Goal: Task Accomplishment & Management: Manage account settings

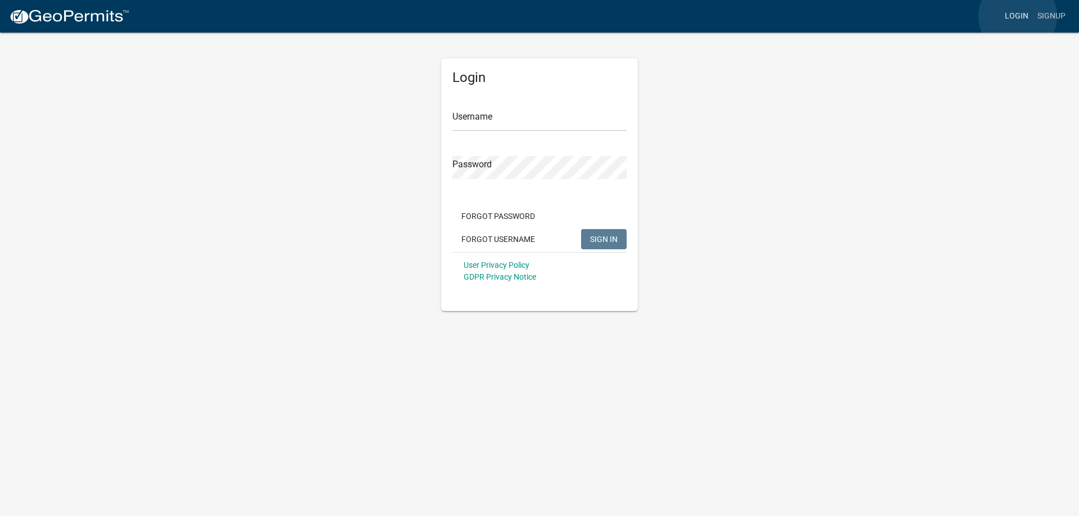
click at [1018, 16] on link "Login" at bounding box center [1016, 16] width 33 height 21
click at [526, 128] on input "Username" at bounding box center [539, 119] width 174 height 23
click at [526, 121] on input "Username" at bounding box center [539, 119] width 174 height 23
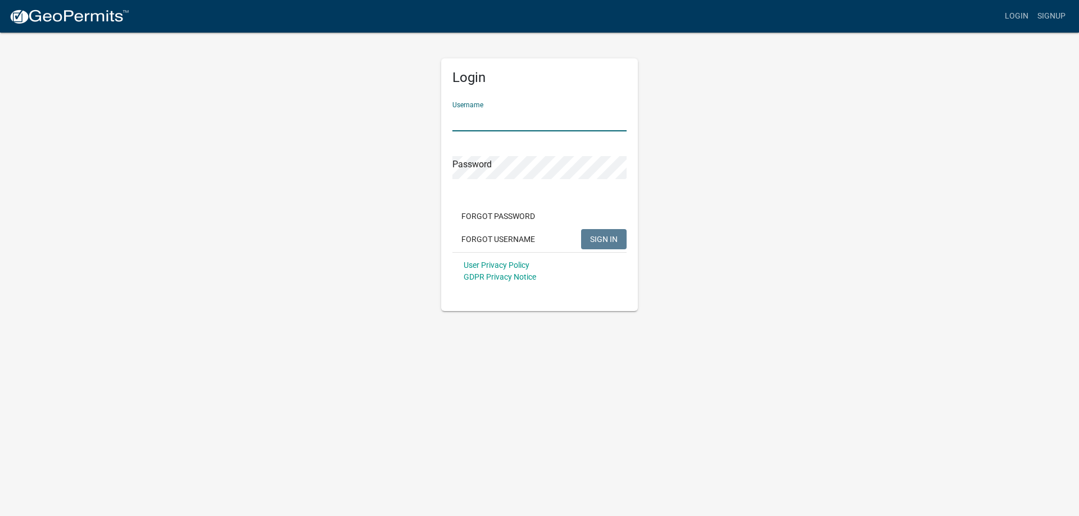
click at [526, 121] on input "Username" at bounding box center [539, 119] width 174 height 23
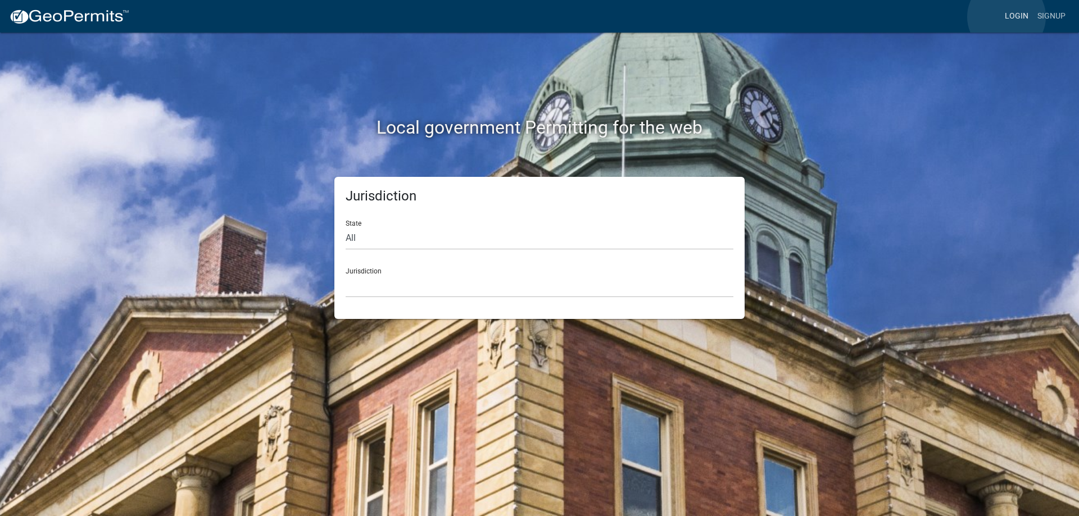
click at [1006, 17] on link "Login" at bounding box center [1016, 16] width 33 height 21
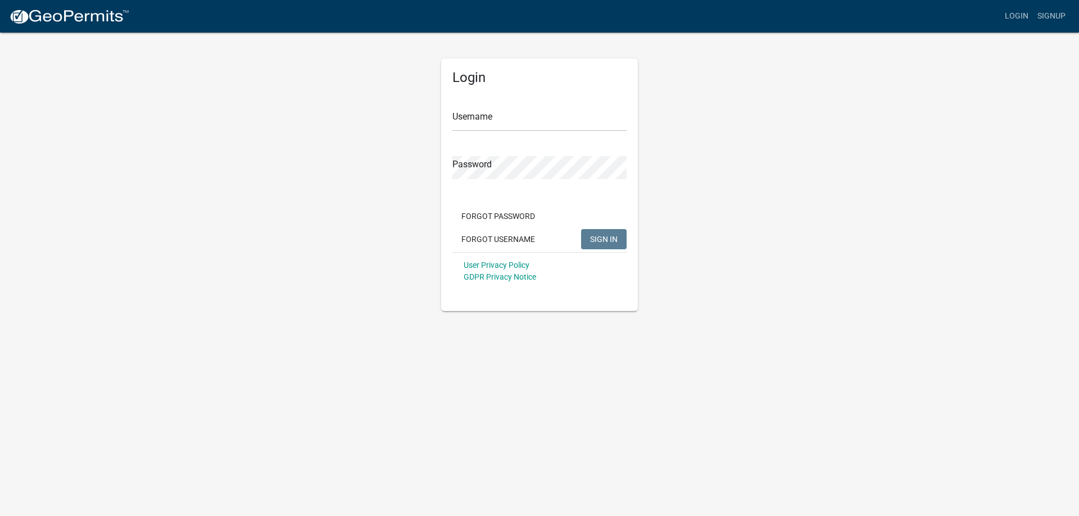
click at [534, 135] on form "Username Password Forgot Password Forgot Username SIGN IN User Privacy Policy G…" at bounding box center [539, 191] width 174 height 197
click at [530, 122] on input "Username" at bounding box center [539, 119] width 174 height 23
type input "rmorton"
click at [581, 229] on button "SIGN IN" at bounding box center [604, 239] width 46 height 20
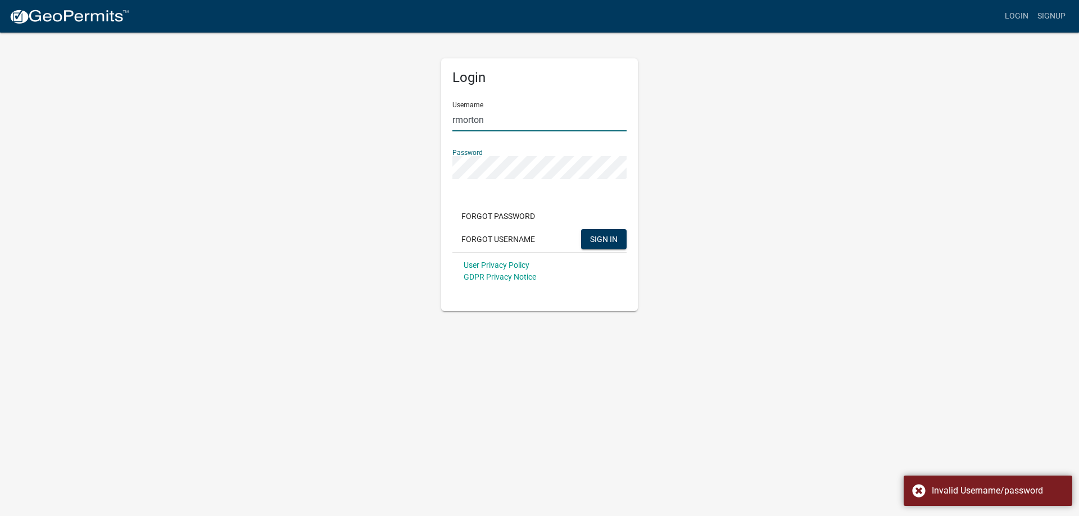
click at [502, 122] on input "rmorton" at bounding box center [539, 119] width 174 height 23
click at [602, 235] on span "SIGN IN" at bounding box center [604, 238] width 28 height 9
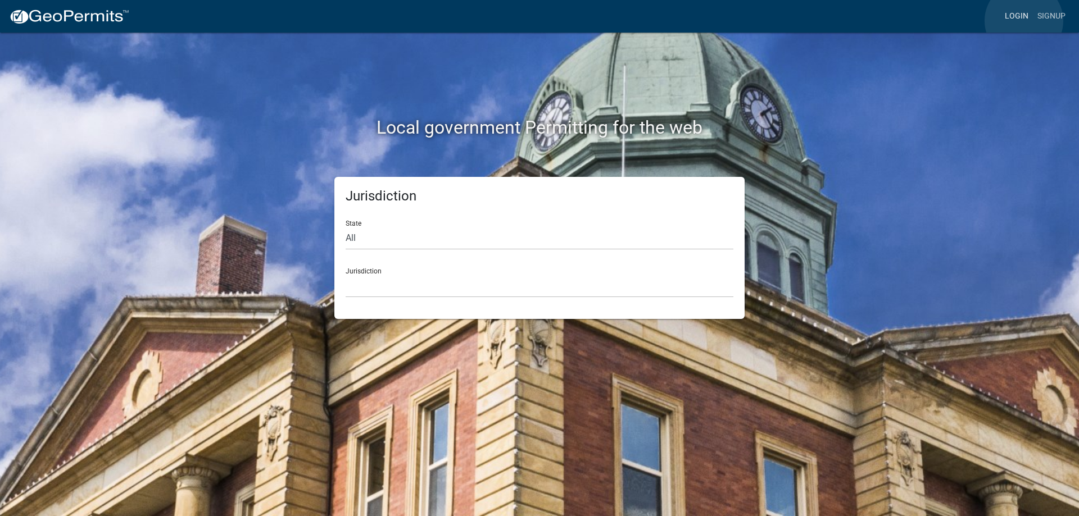
click at [1024, 21] on link "Login" at bounding box center [1016, 16] width 33 height 21
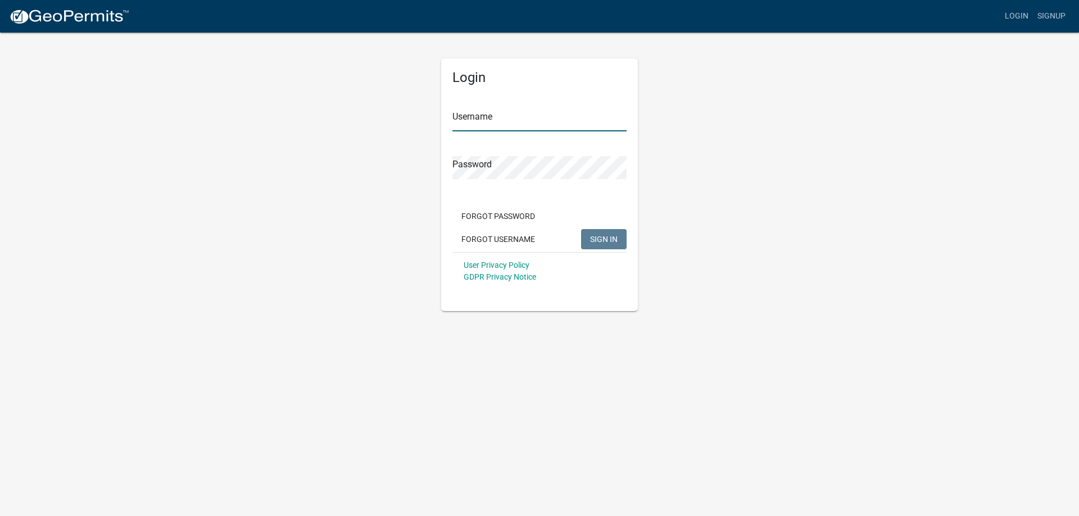
type input "[EMAIL_ADDRESS][DOMAIN_NAME]"
click at [598, 237] on span "SIGN IN" at bounding box center [604, 238] width 28 height 9
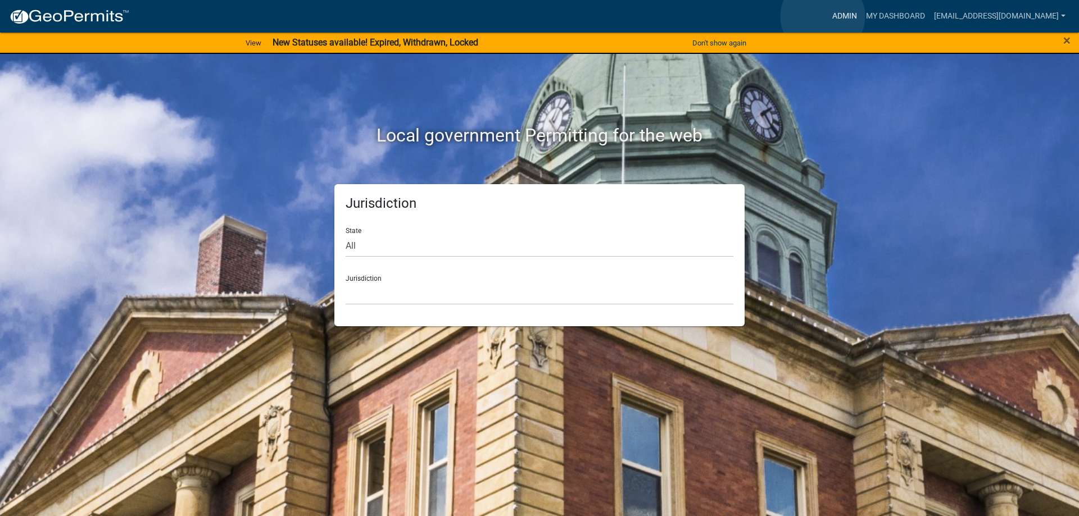
click at [828, 16] on link "Admin" at bounding box center [845, 16] width 34 height 21
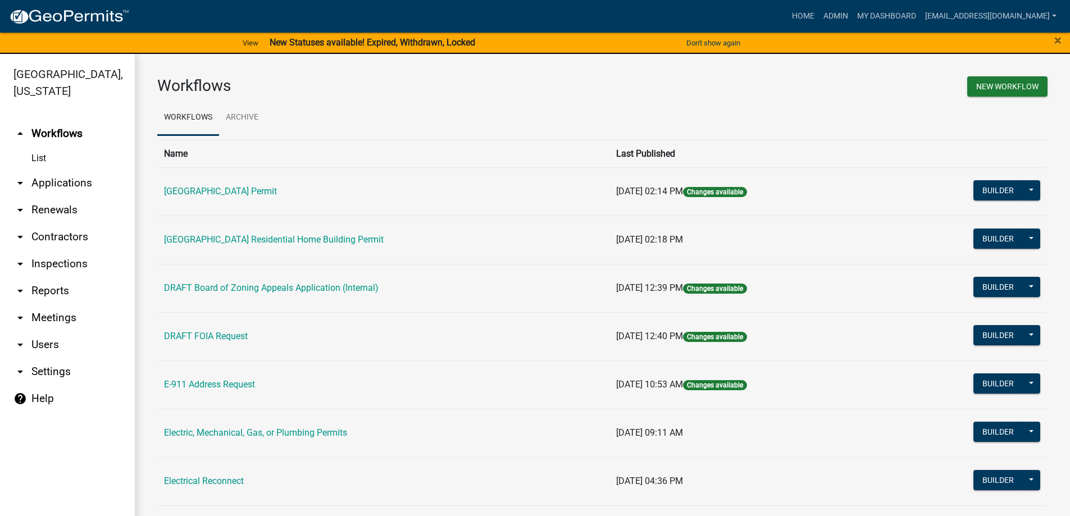
click at [48, 180] on link "arrow_drop_down Applications" at bounding box center [67, 183] width 135 height 27
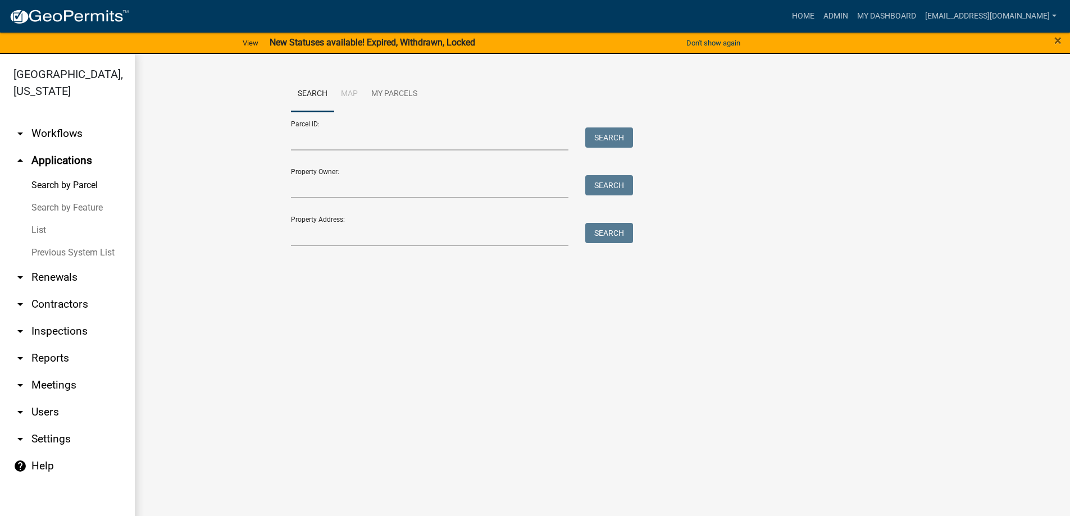
click at [46, 224] on link "List" at bounding box center [67, 230] width 135 height 22
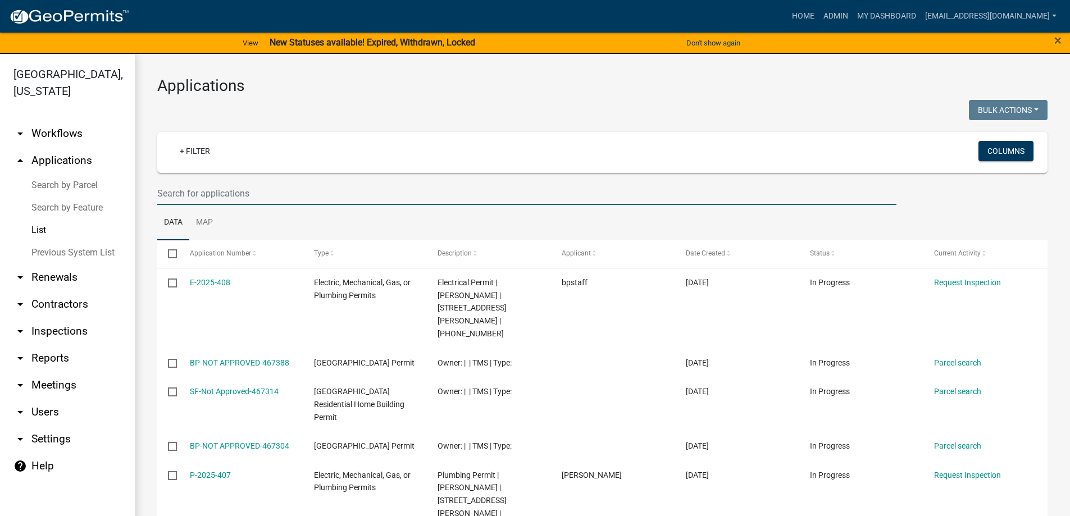
click at [185, 190] on input "text" at bounding box center [526, 193] width 739 height 23
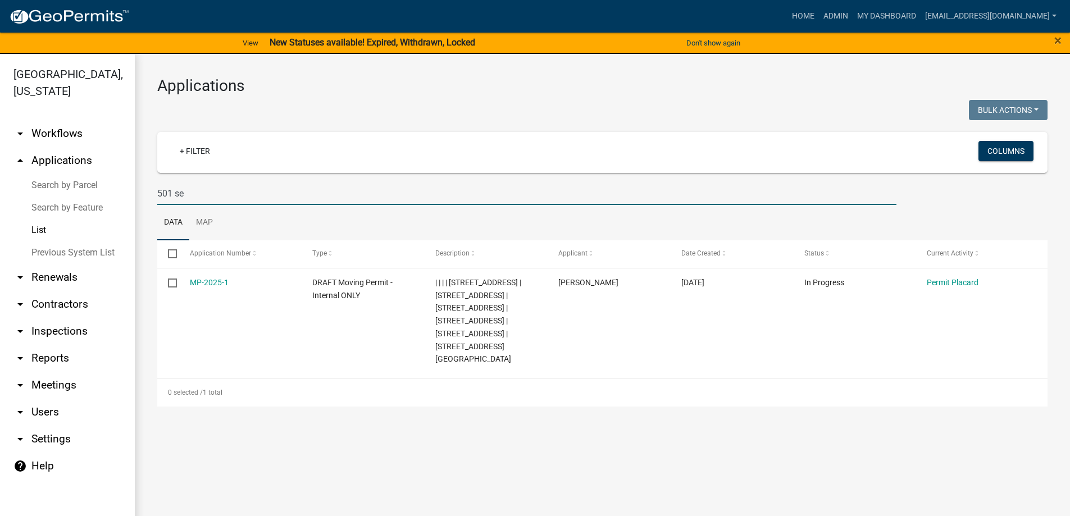
drag, startPoint x: 174, startPoint y: 192, endPoint x: 123, endPoint y: 190, distance: 50.6
click at [123, 190] on div "[GEOGRAPHIC_DATA], [US_STATE] arrow_drop_down Workflows List arrow_drop_up Appl…" at bounding box center [535, 292] width 1070 height 476
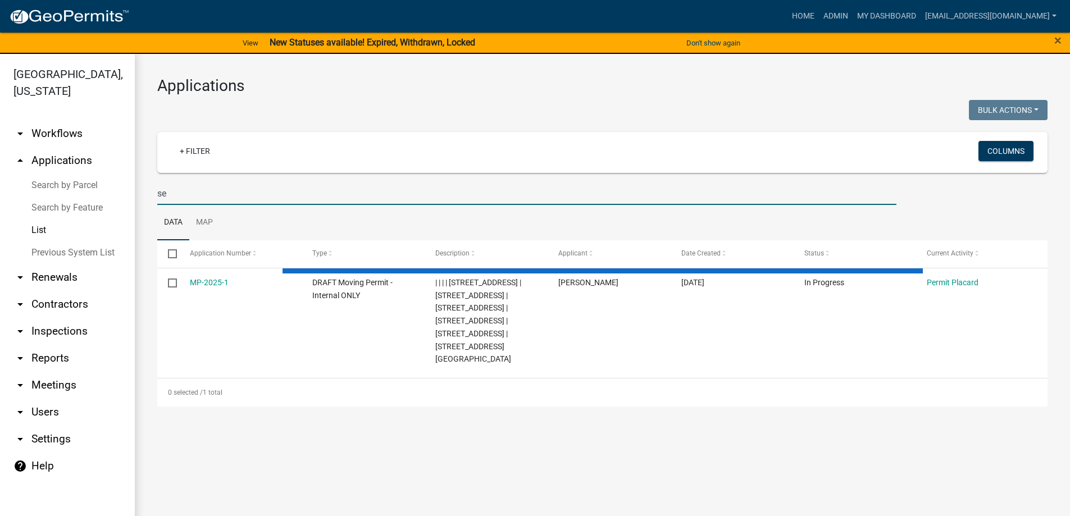
click at [174, 190] on input "se" at bounding box center [526, 193] width 739 height 23
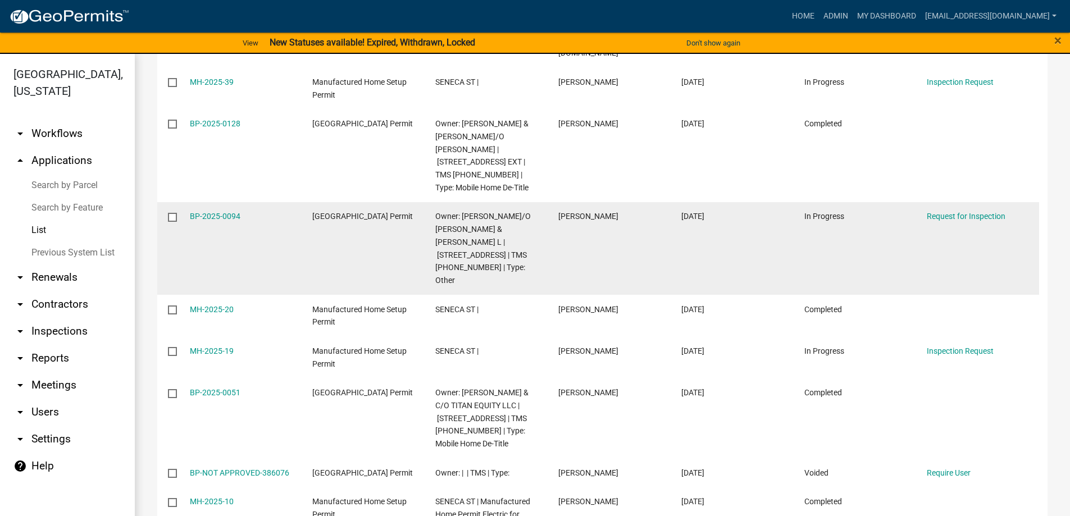
scroll to position [337, 0]
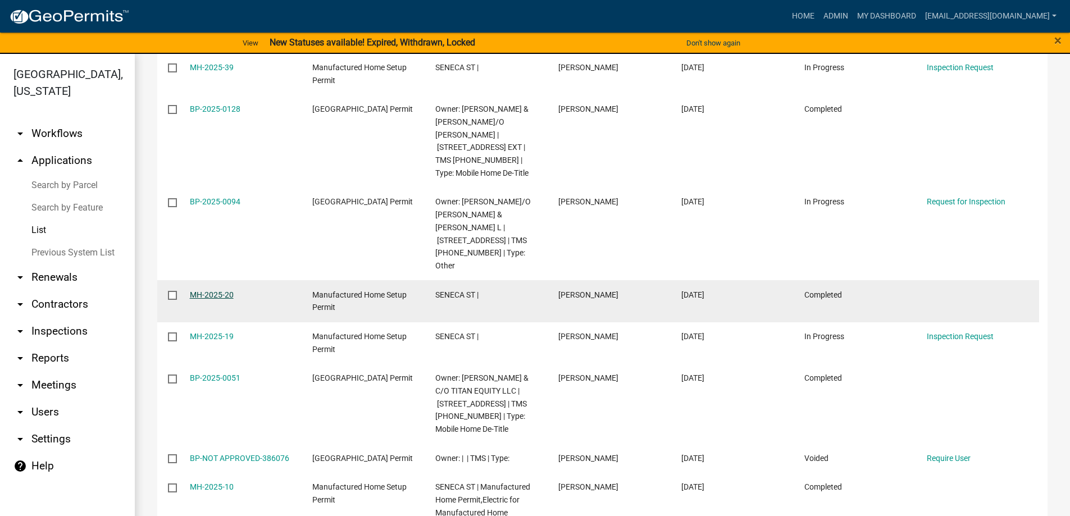
type input "seneca st"
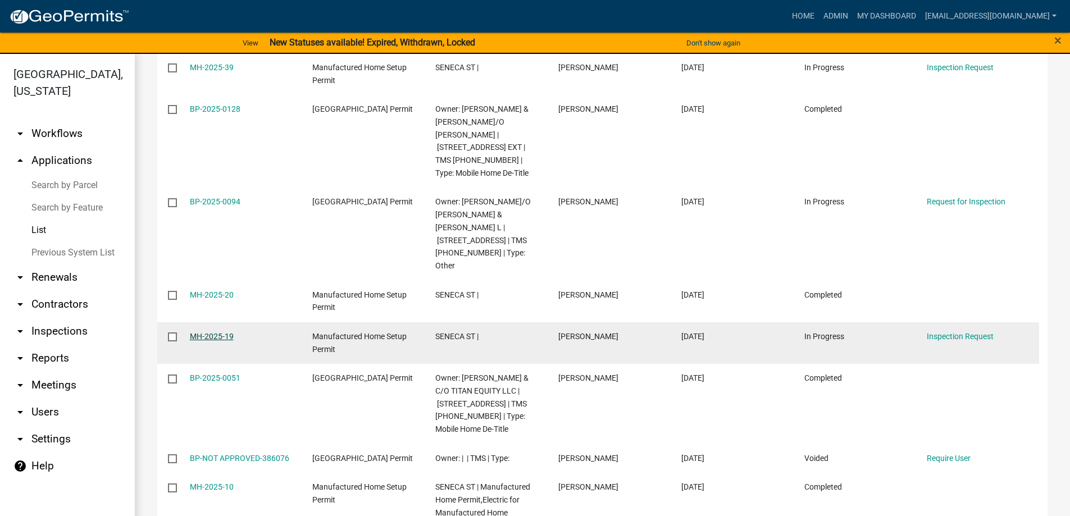
drag, startPoint x: 218, startPoint y: 292, endPoint x: 201, endPoint y: 301, distance: 19.4
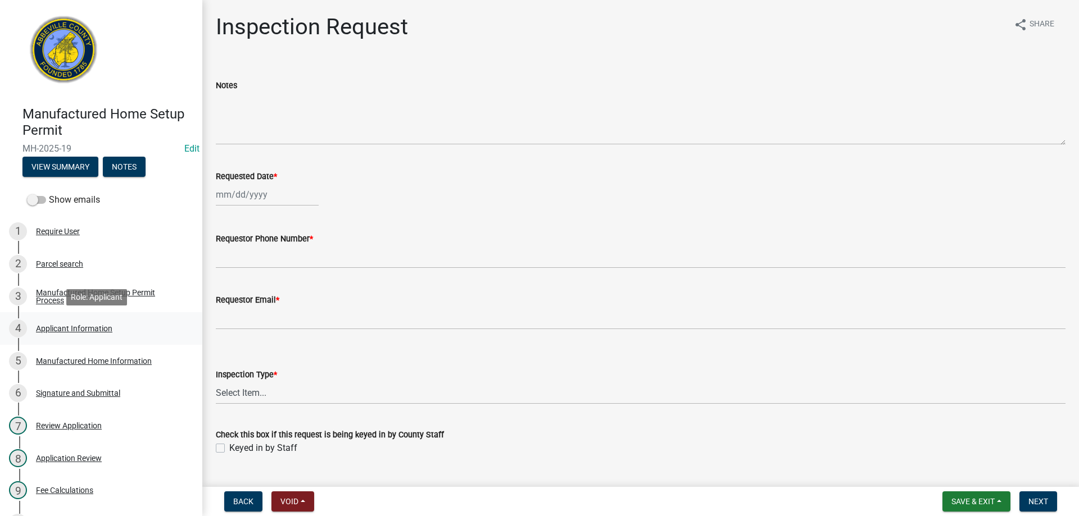
click at [80, 325] on div "Applicant Information" at bounding box center [74, 329] width 76 height 8
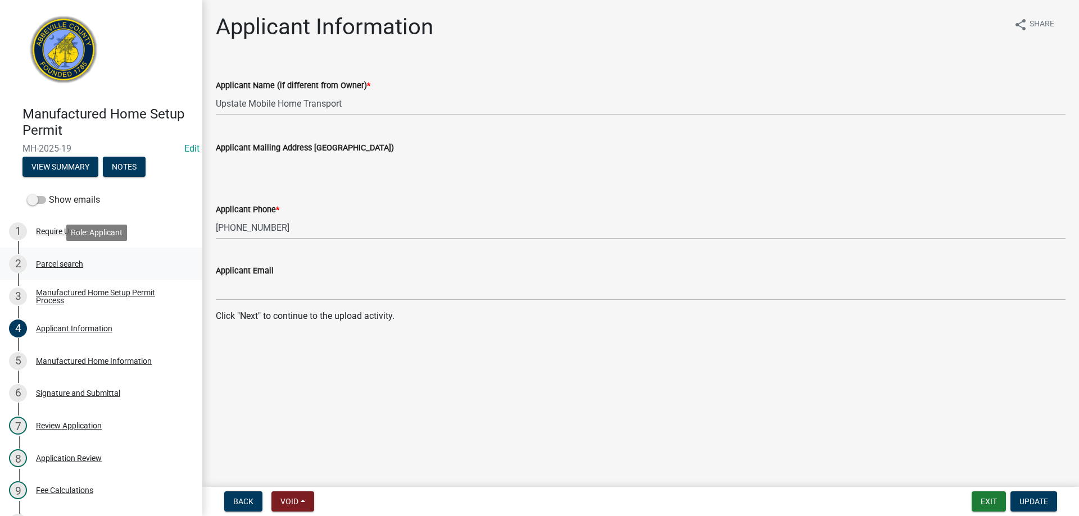
click at [64, 262] on div "Parcel search" at bounding box center [59, 264] width 47 height 8
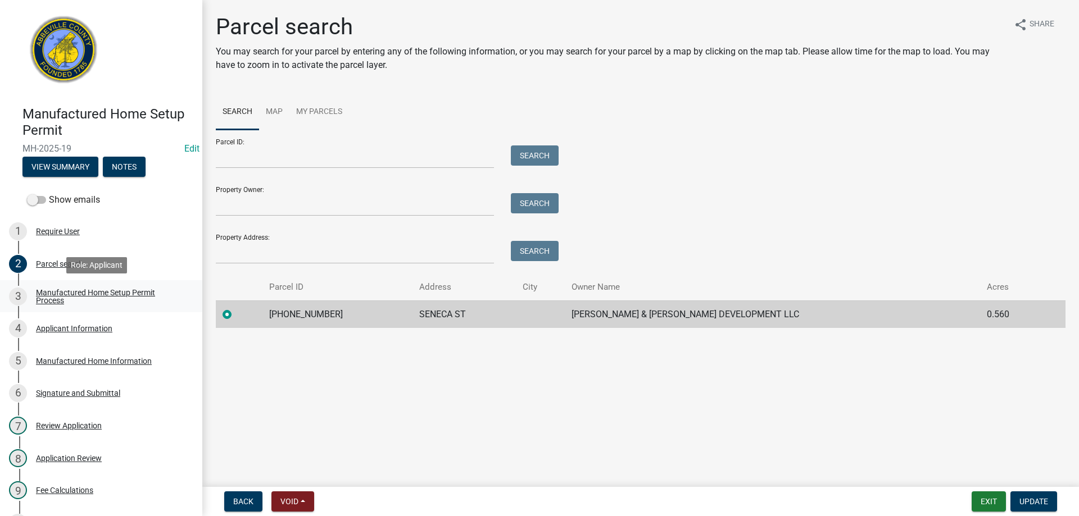
click at [57, 298] on div "Manufactured Home Setup Permit Process" at bounding box center [110, 297] width 148 height 16
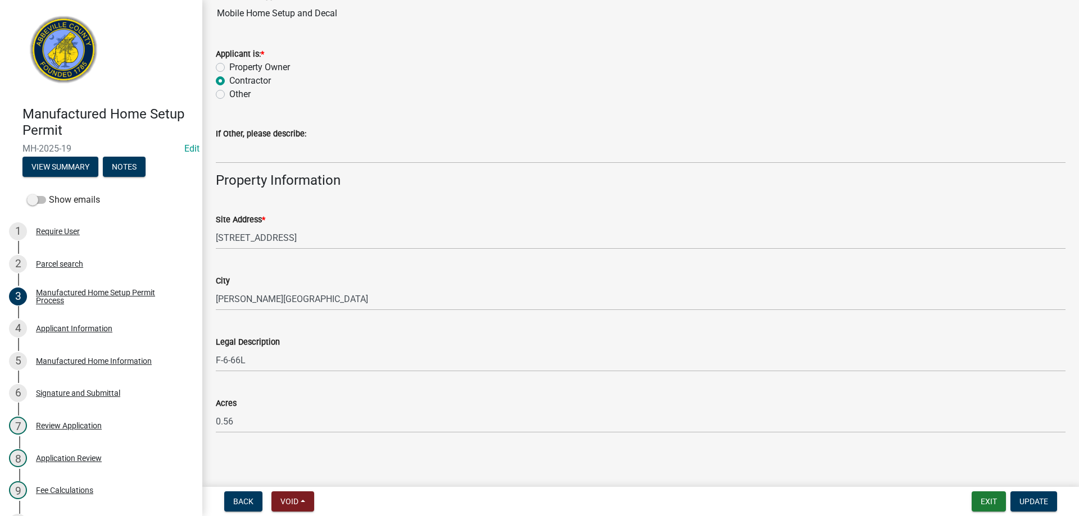
scroll to position [409, 0]
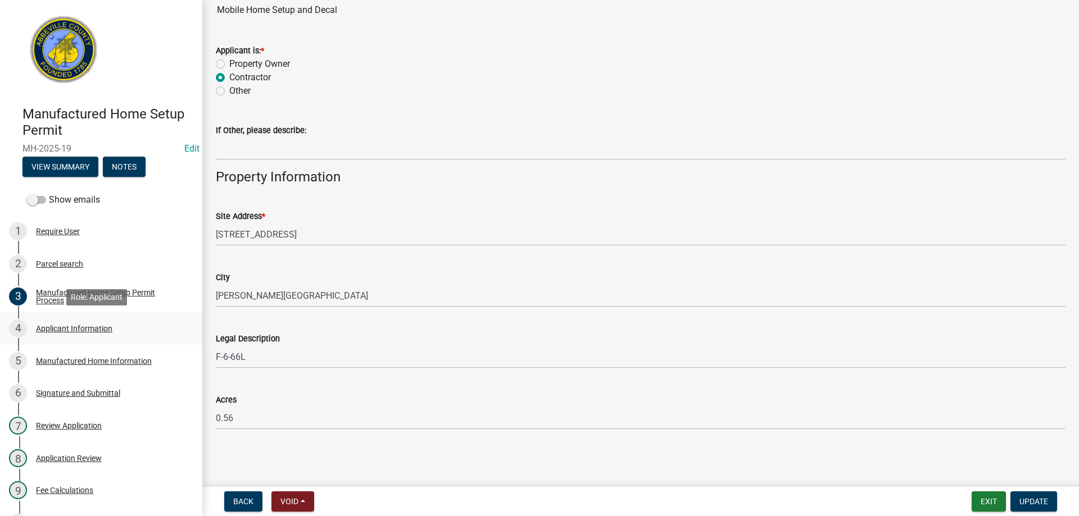
click at [81, 325] on div "Applicant Information" at bounding box center [74, 329] width 76 height 8
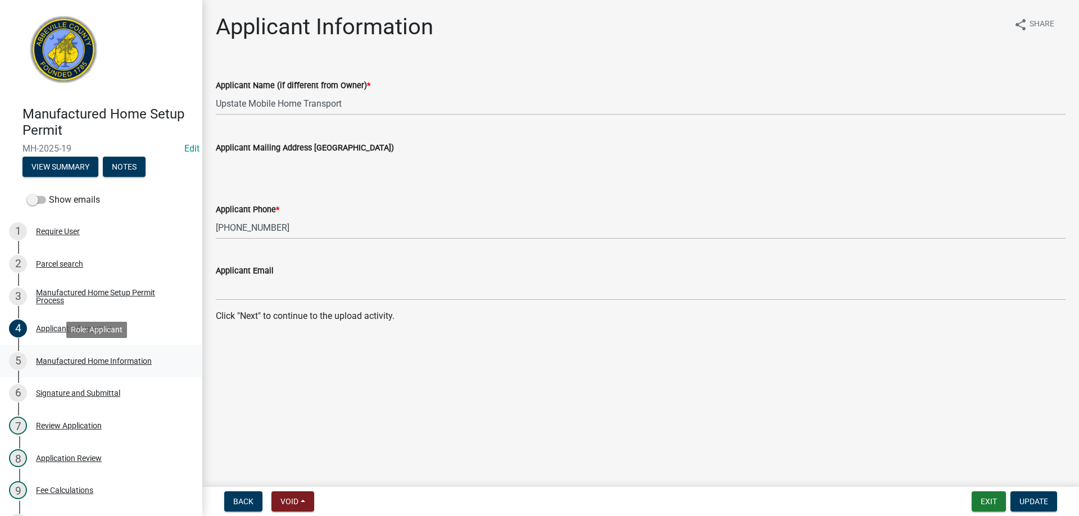
click at [87, 364] on div "Manufactured Home Information" at bounding box center [94, 361] width 116 height 8
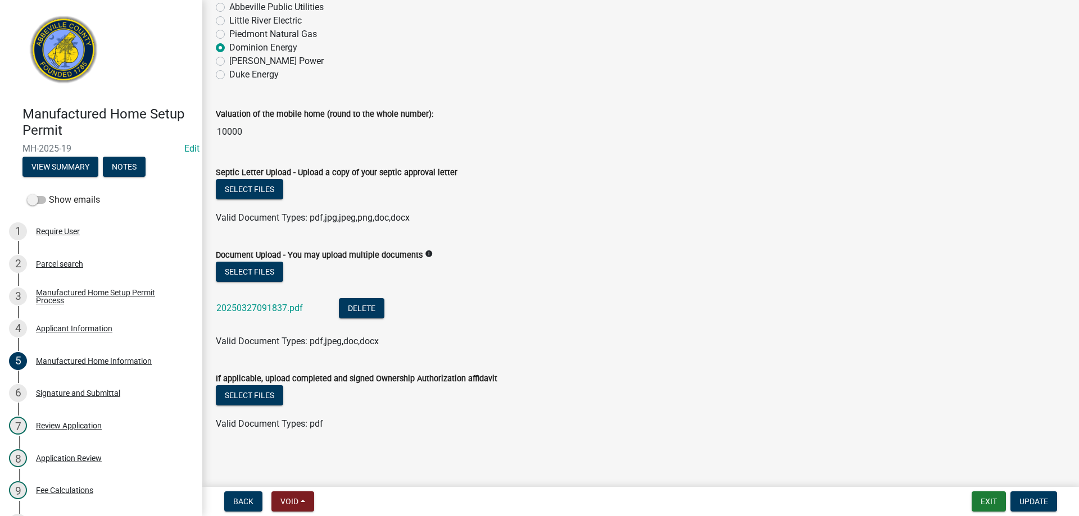
scroll to position [153, 0]
